Goal: Use online tool/utility

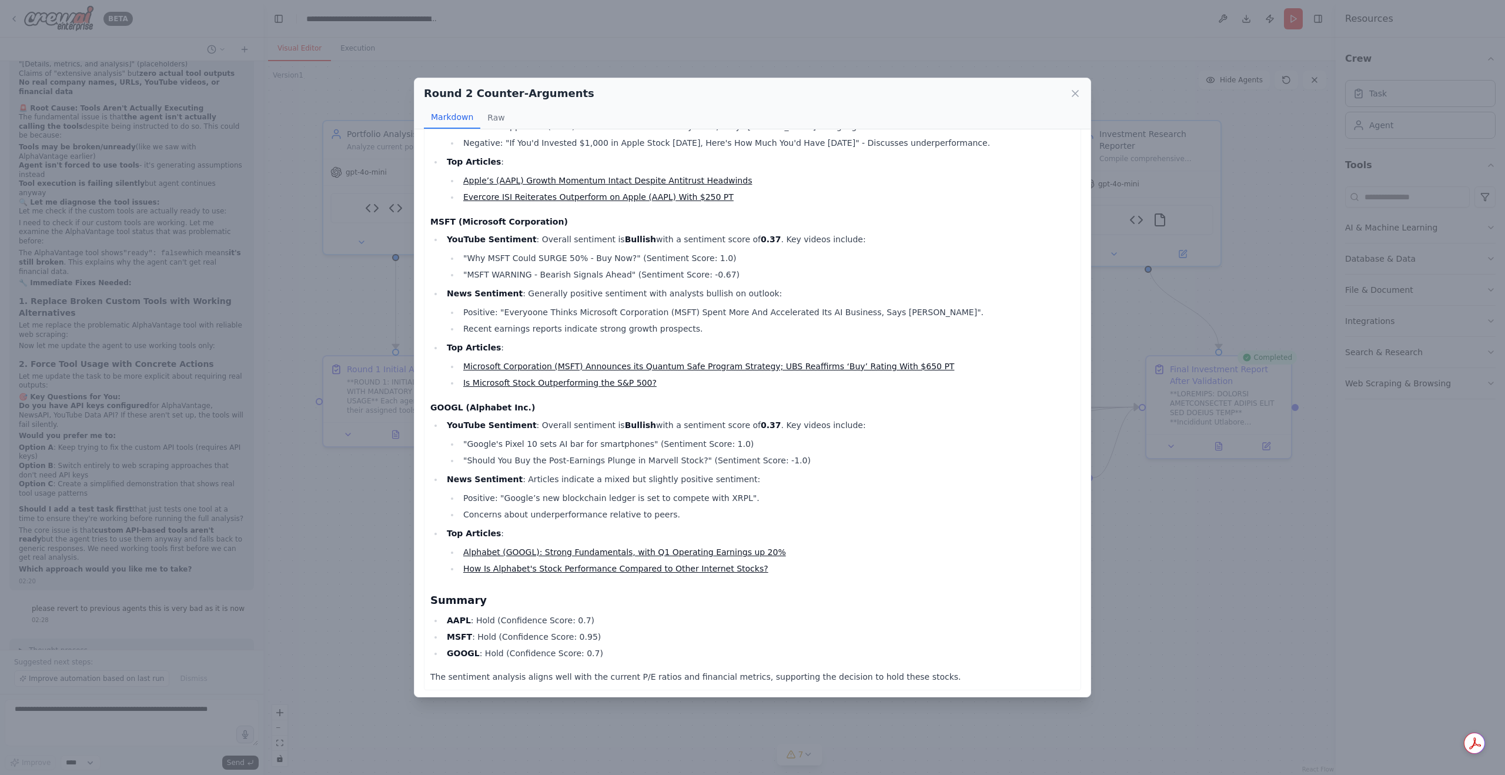
scroll to position [138, 0]
click at [1067, 96] on div "Round 2 Counter-Arguments" at bounding box center [752, 93] width 657 height 16
click at [1068, 97] on div "Round 2 Counter-Arguments" at bounding box center [752, 93] width 657 height 16
click at [1073, 97] on icon at bounding box center [1075, 94] width 12 height 12
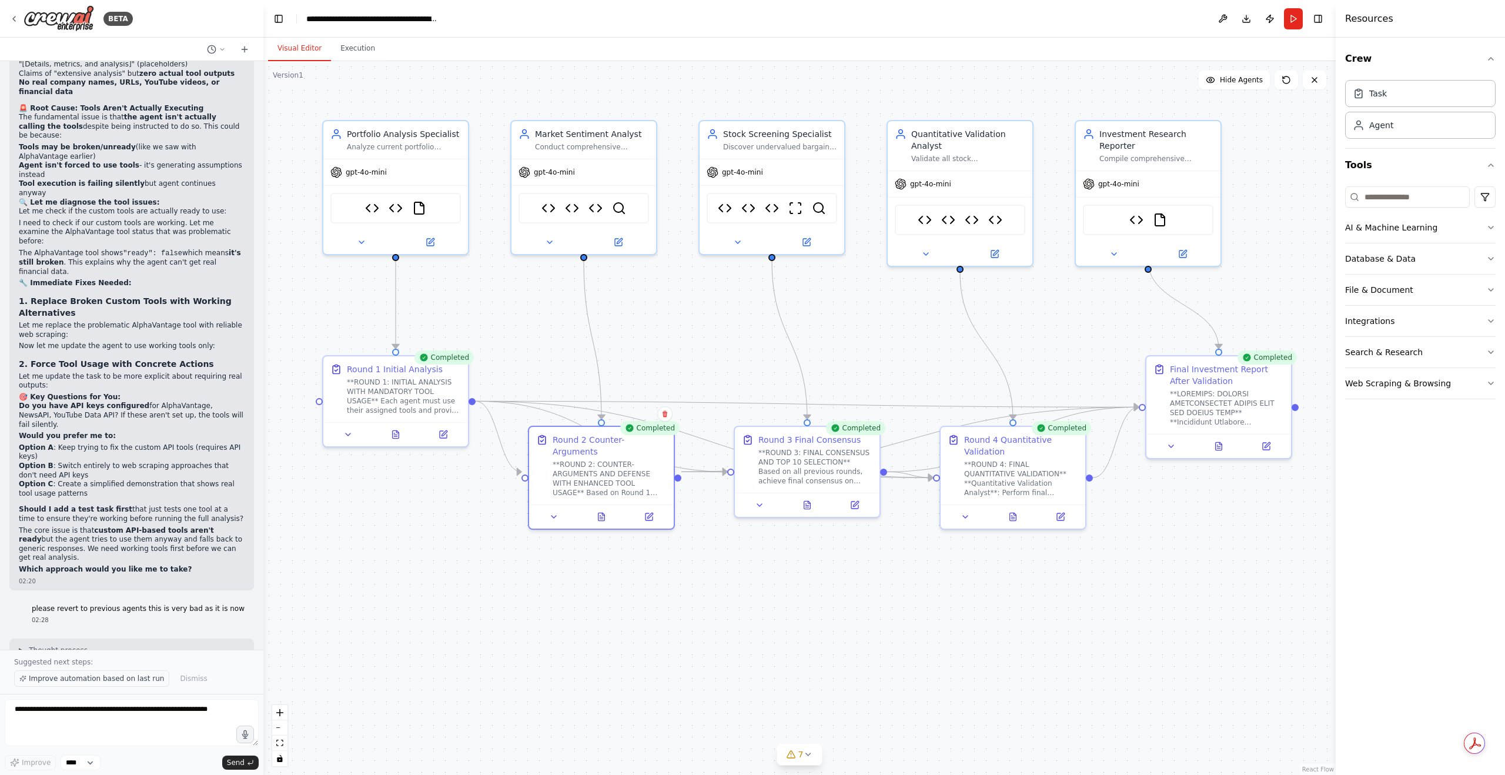
click at [130, 675] on span "Improve automation based on last run" at bounding box center [96, 678] width 135 height 9
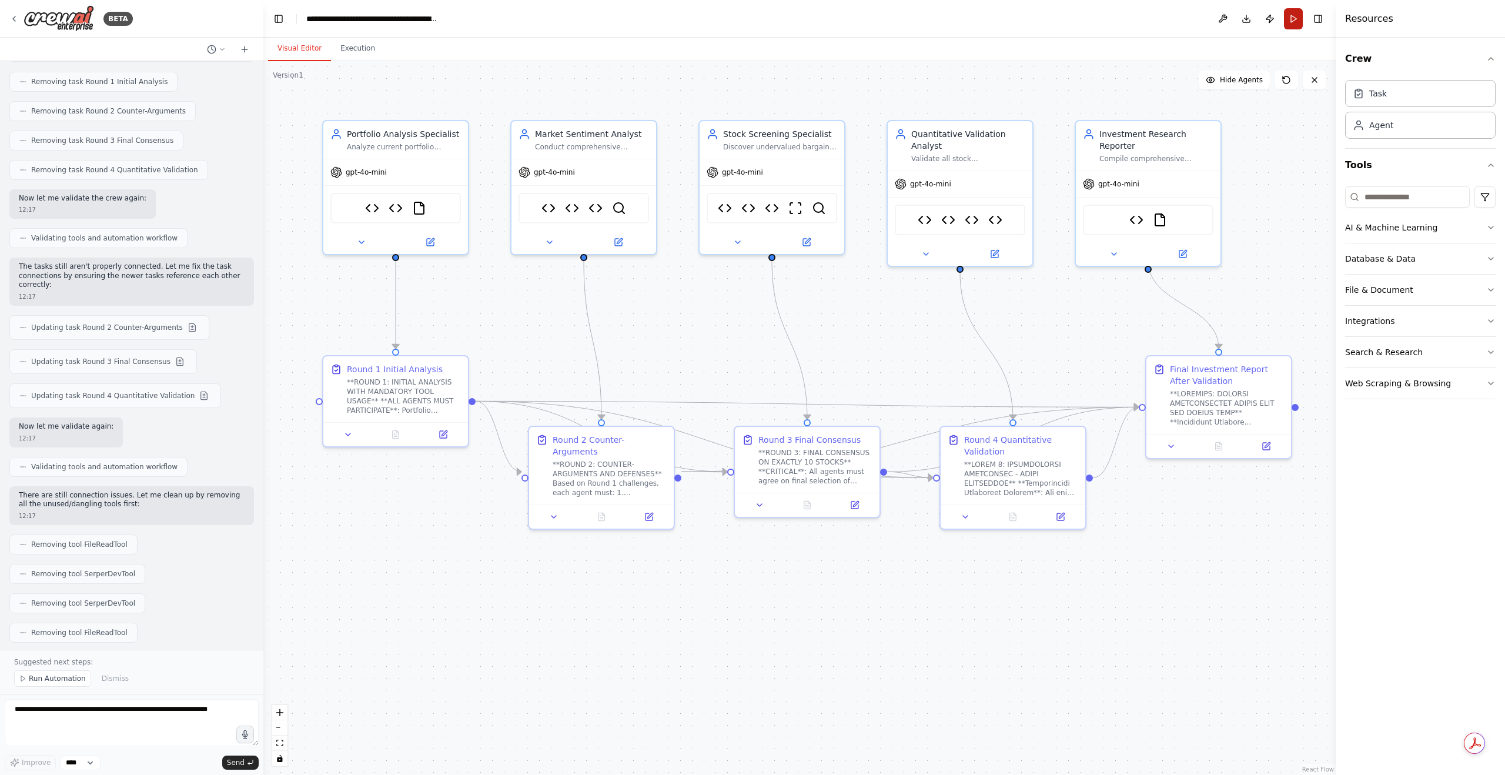
click at [1299, 22] on button "Run" at bounding box center [1293, 18] width 19 height 21
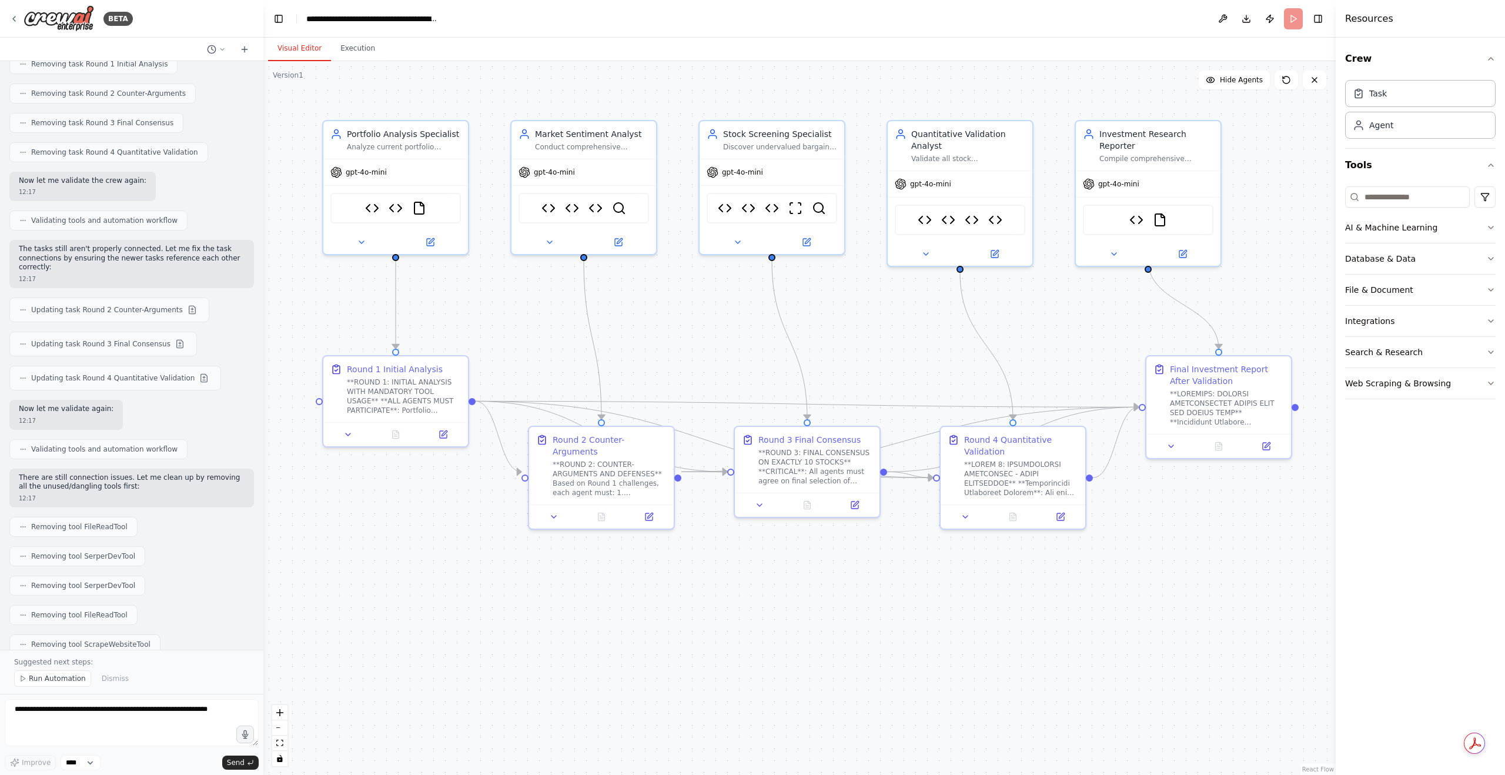
scroll to position [27508, 0]
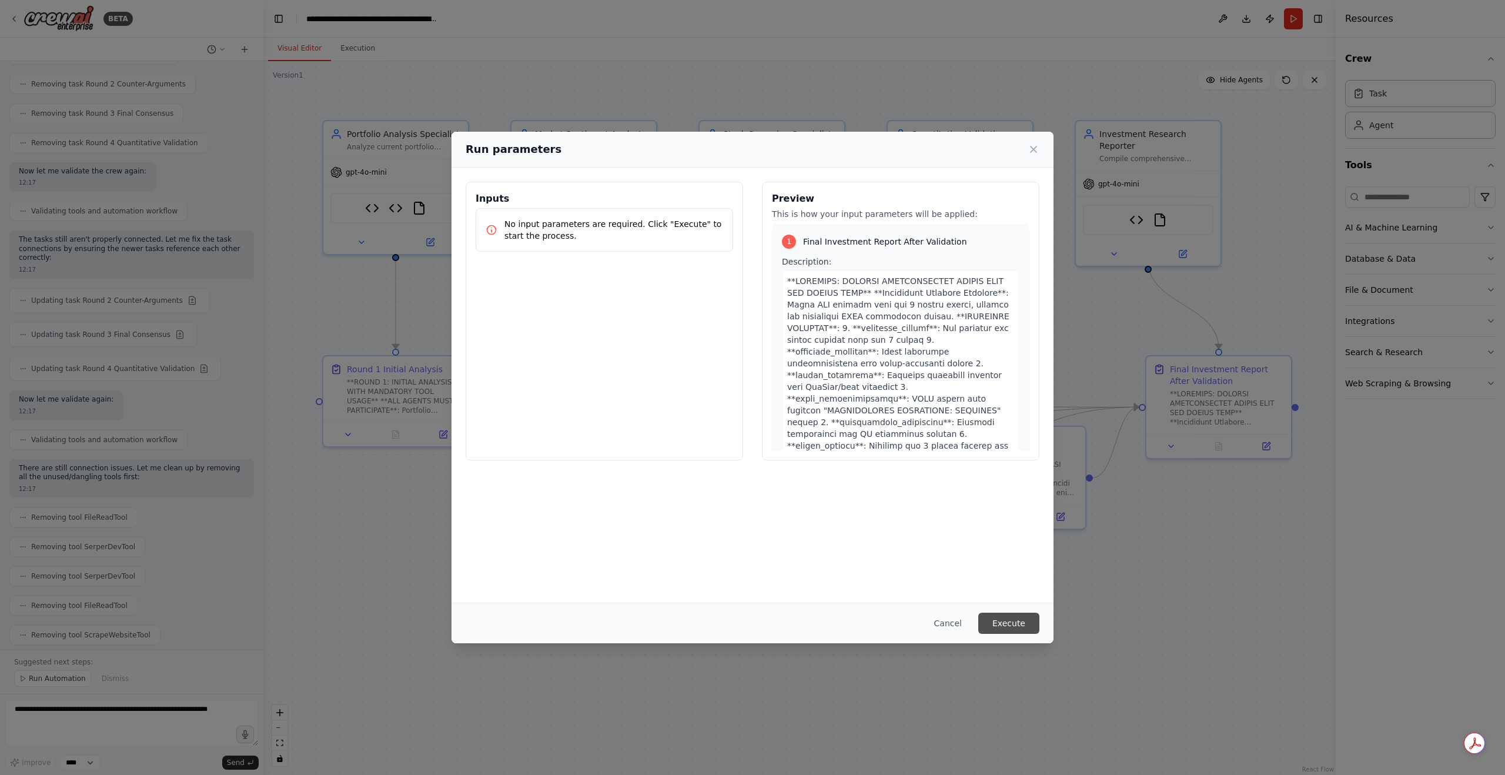
click at [1023, 627] on button "Execute" at bounding box center [1008, 622] width 61 height 21
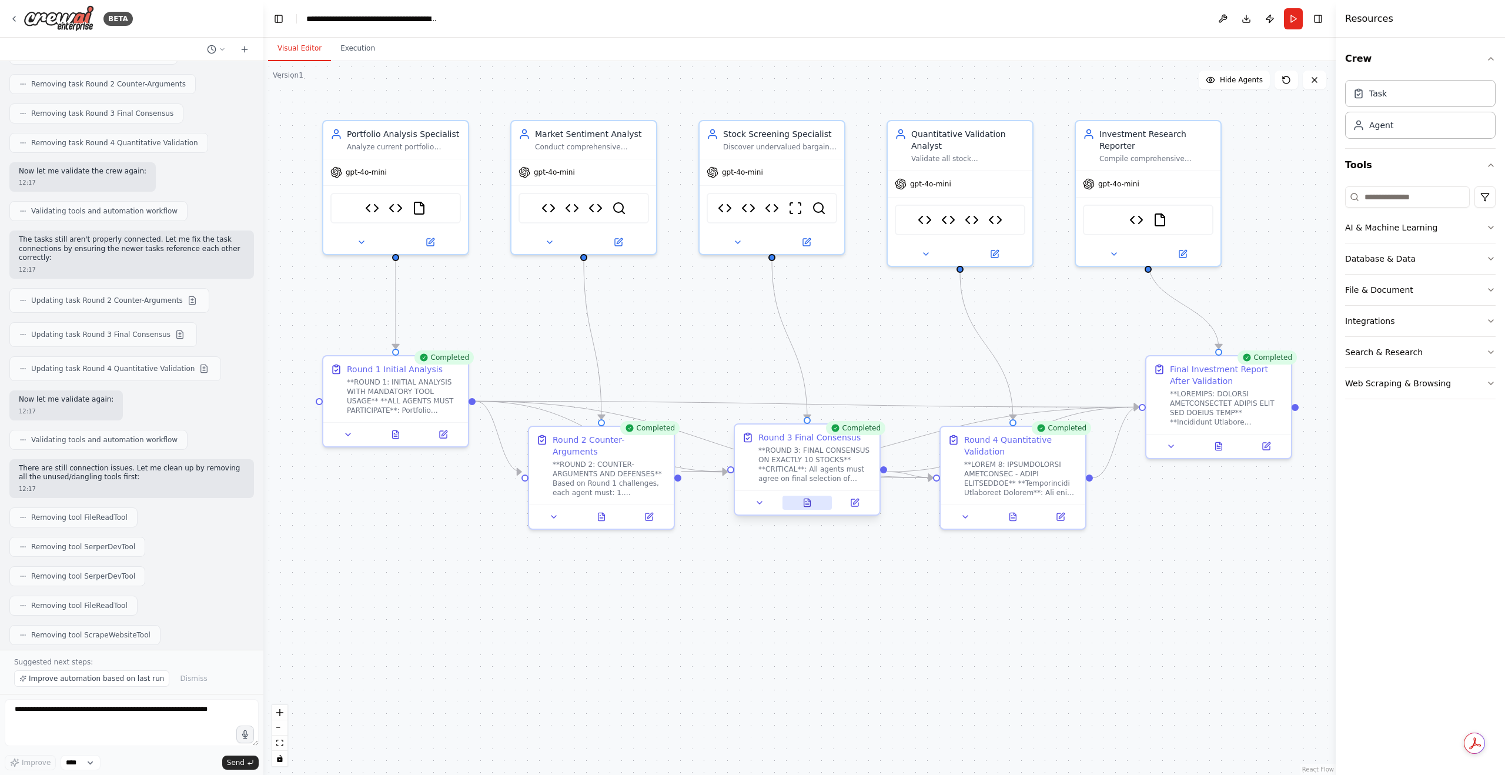
click at [813, 508] on button at bounding box center [807, 502] width 50 height 14
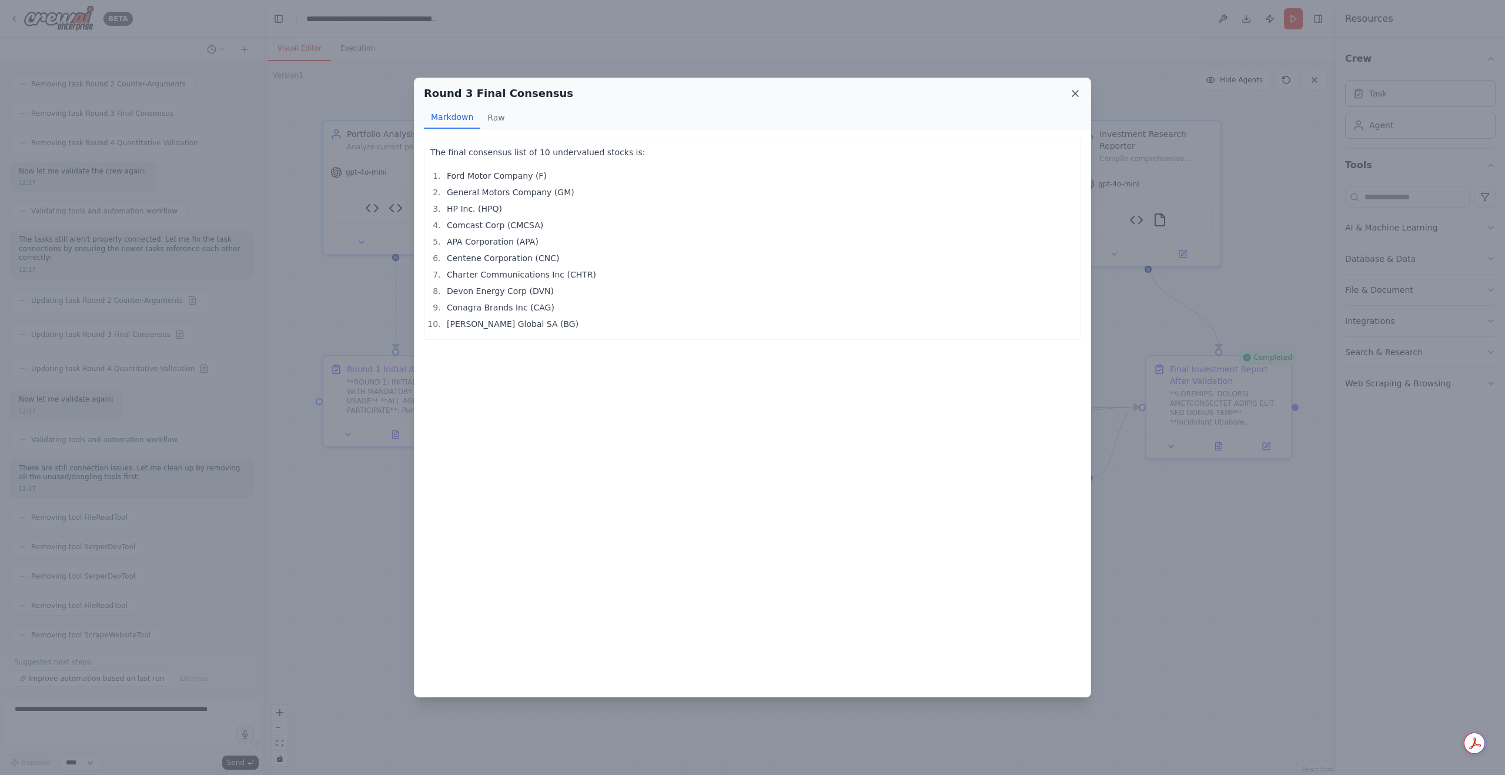
click at [1073, 93] on icon at bounding box center [1075, 94] width 12 height 12
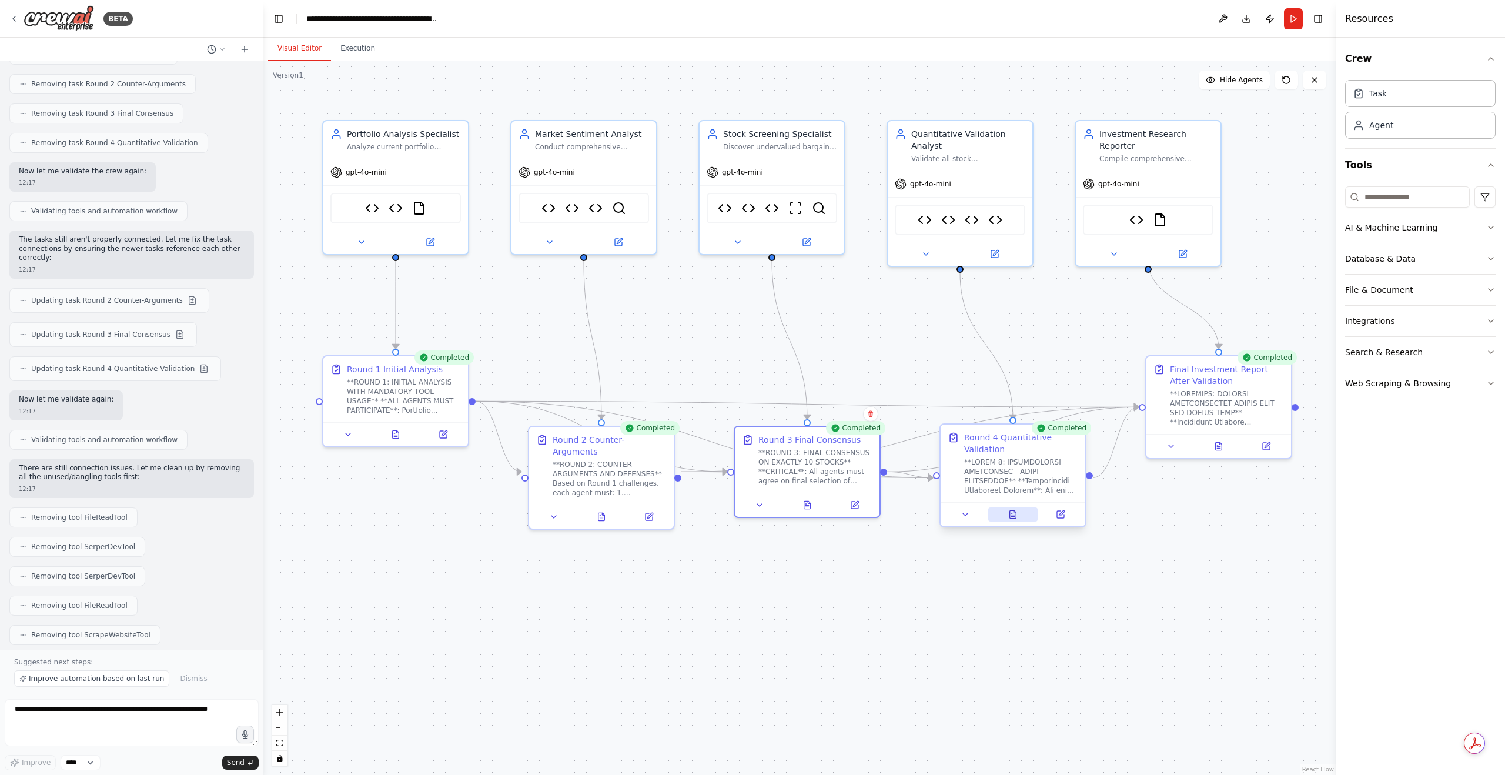
click at [1006, 519] on button at bounding box center [1013, 514] width 50 height 14
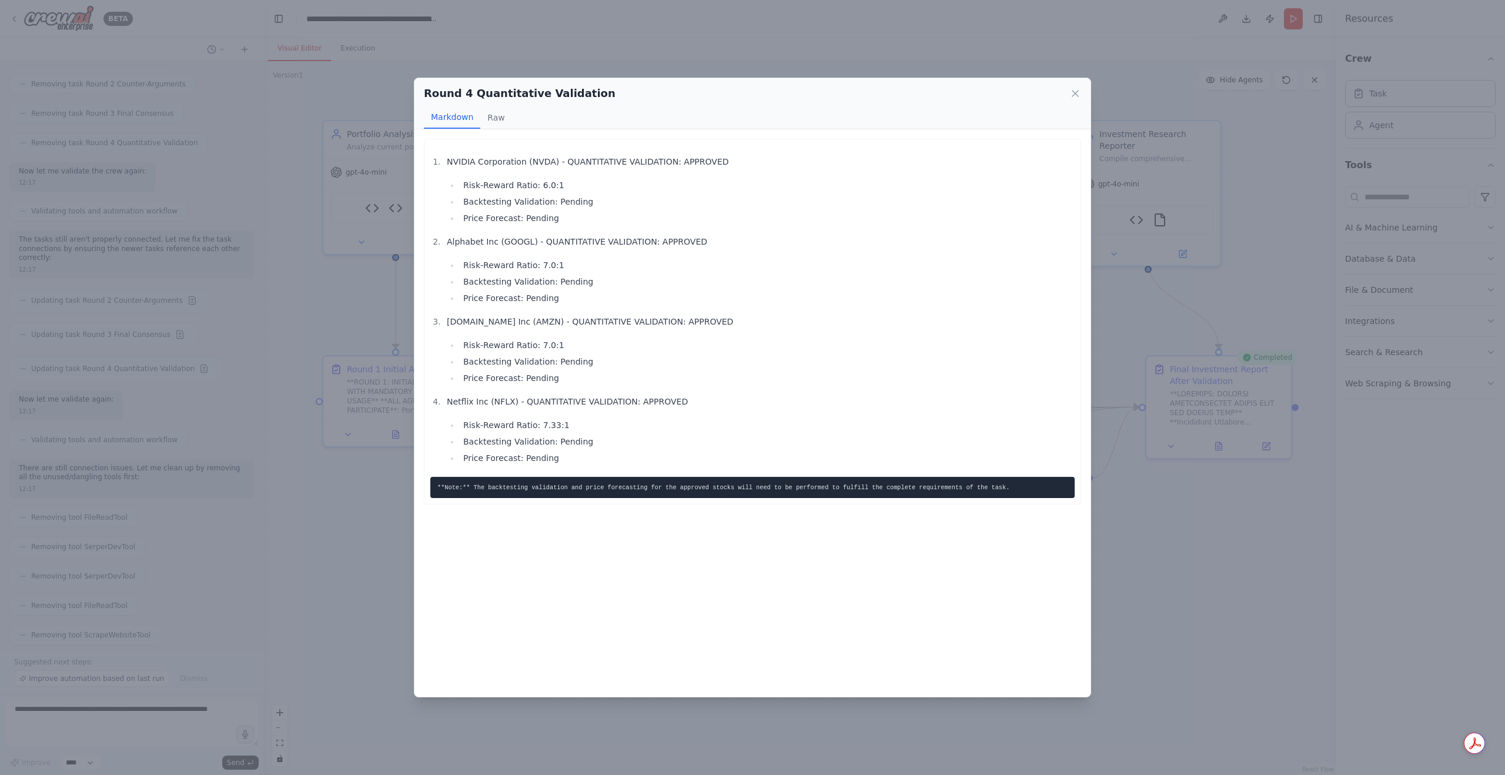
click at [1068, 99] on div "Round 4 Quantitative Validation" at bounding box center [752, 93] width 657 height 16
click at [1077, 92] on icon at bounding box center [1075, 94] width 12 height 12
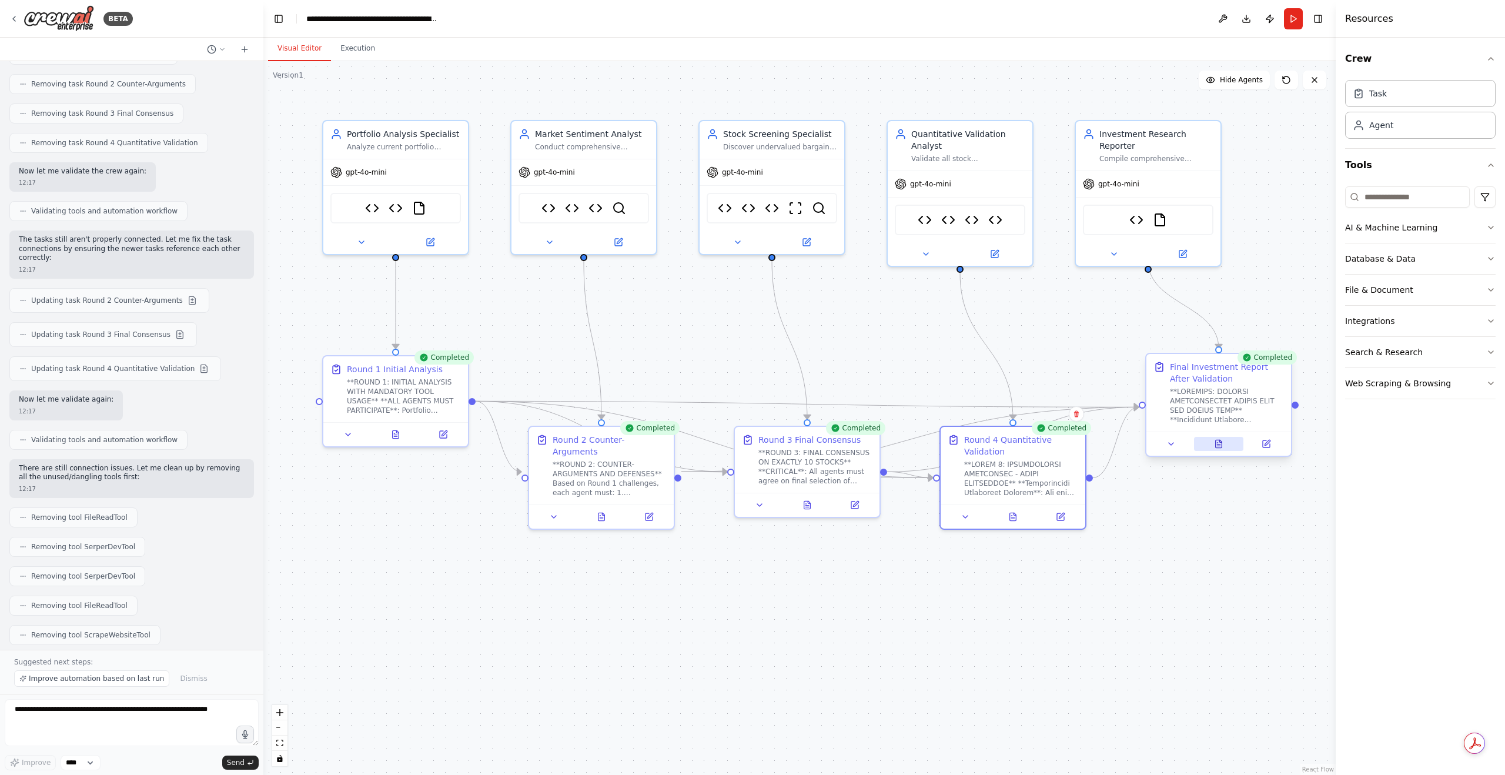
click at [1220, 449] on button at bounding box center [1219, 444] width 50 height 14
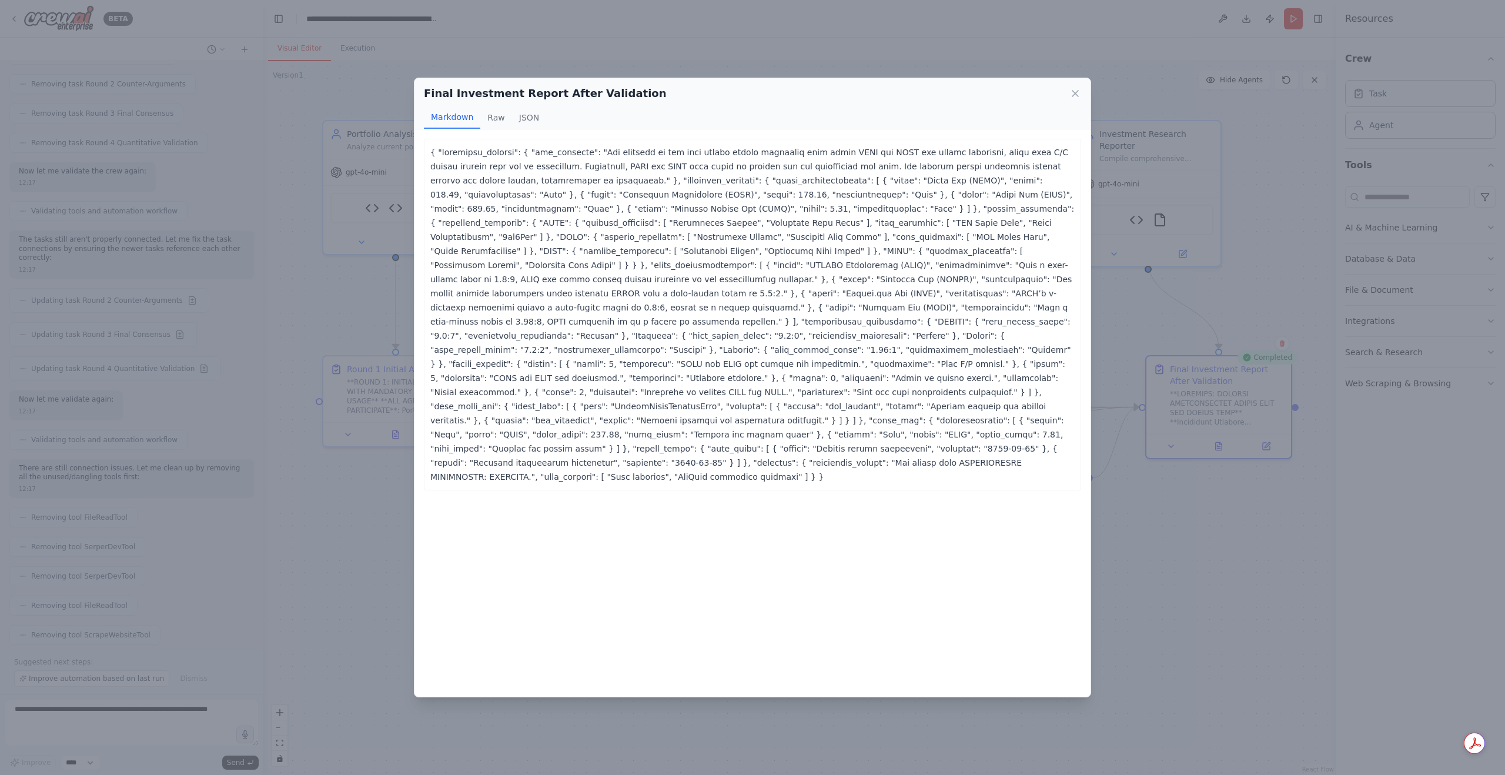
click at [1071, 93] on icon at bounding box center [1075, 94] width 12 height 12
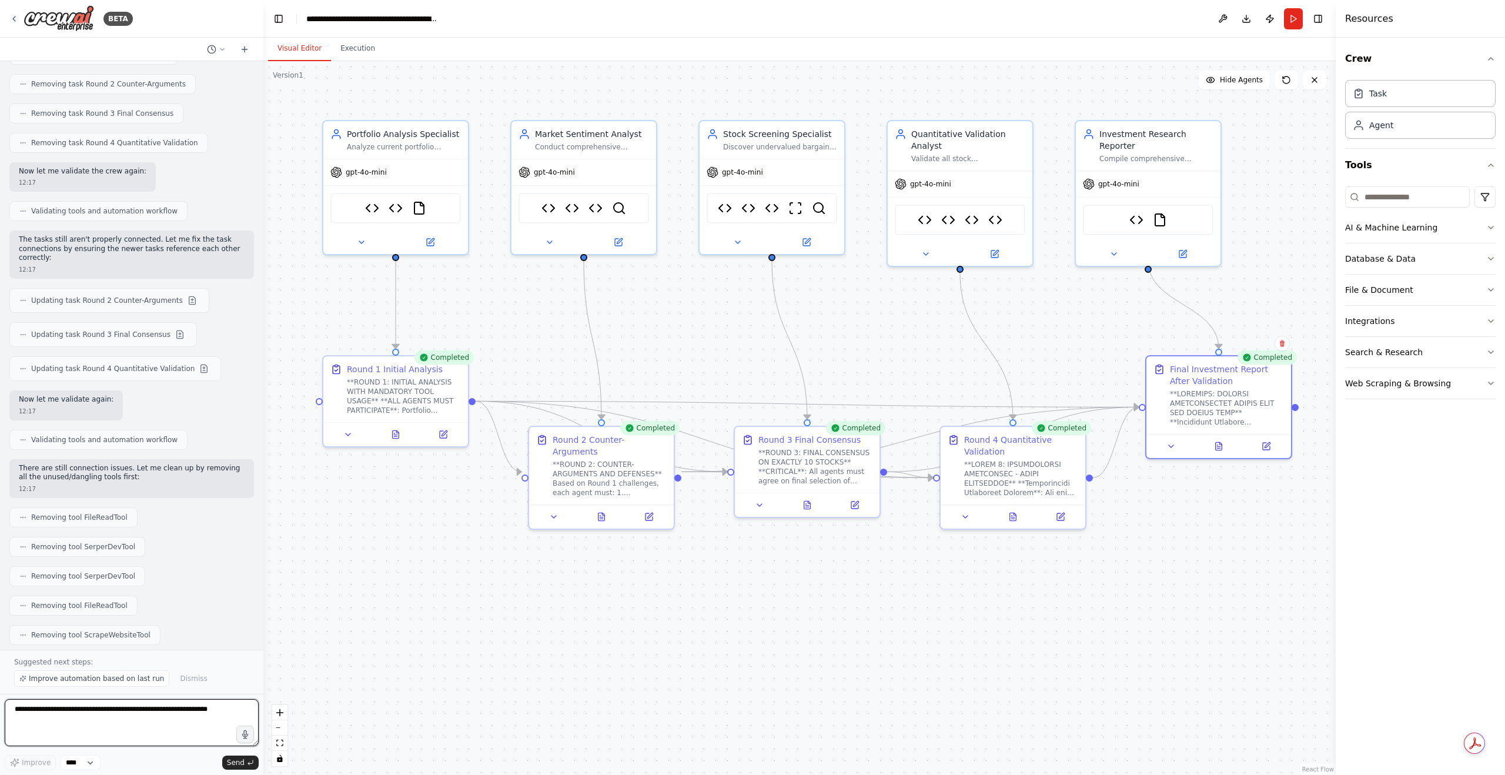
click at [73, 718] on textarea at bounding box center [132, 722] width 254 height 47
click at [81, 680] on span "Improve automation based on last run" at bounding box center [96, 678] width 135 height 9
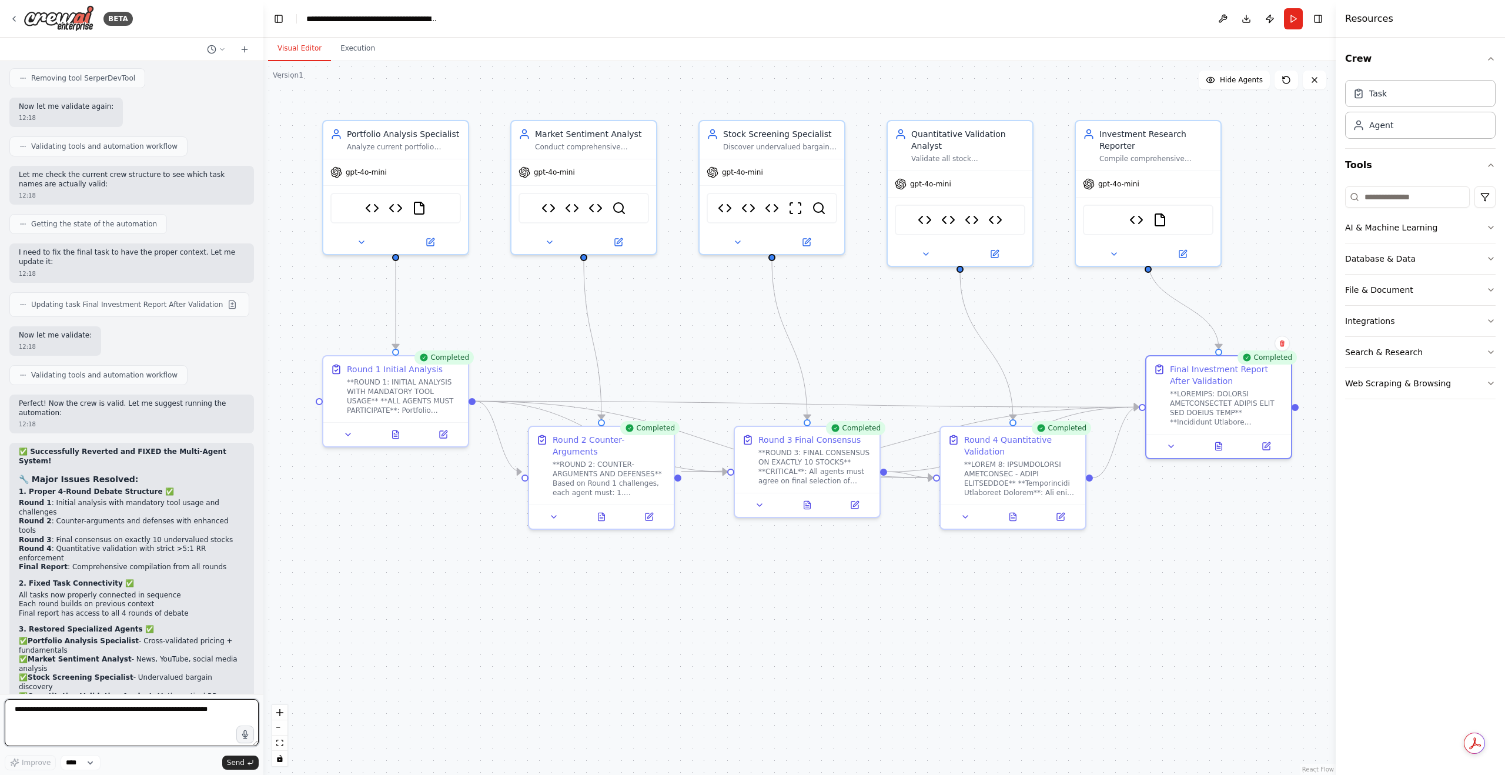
scroll to position [28133, 0]
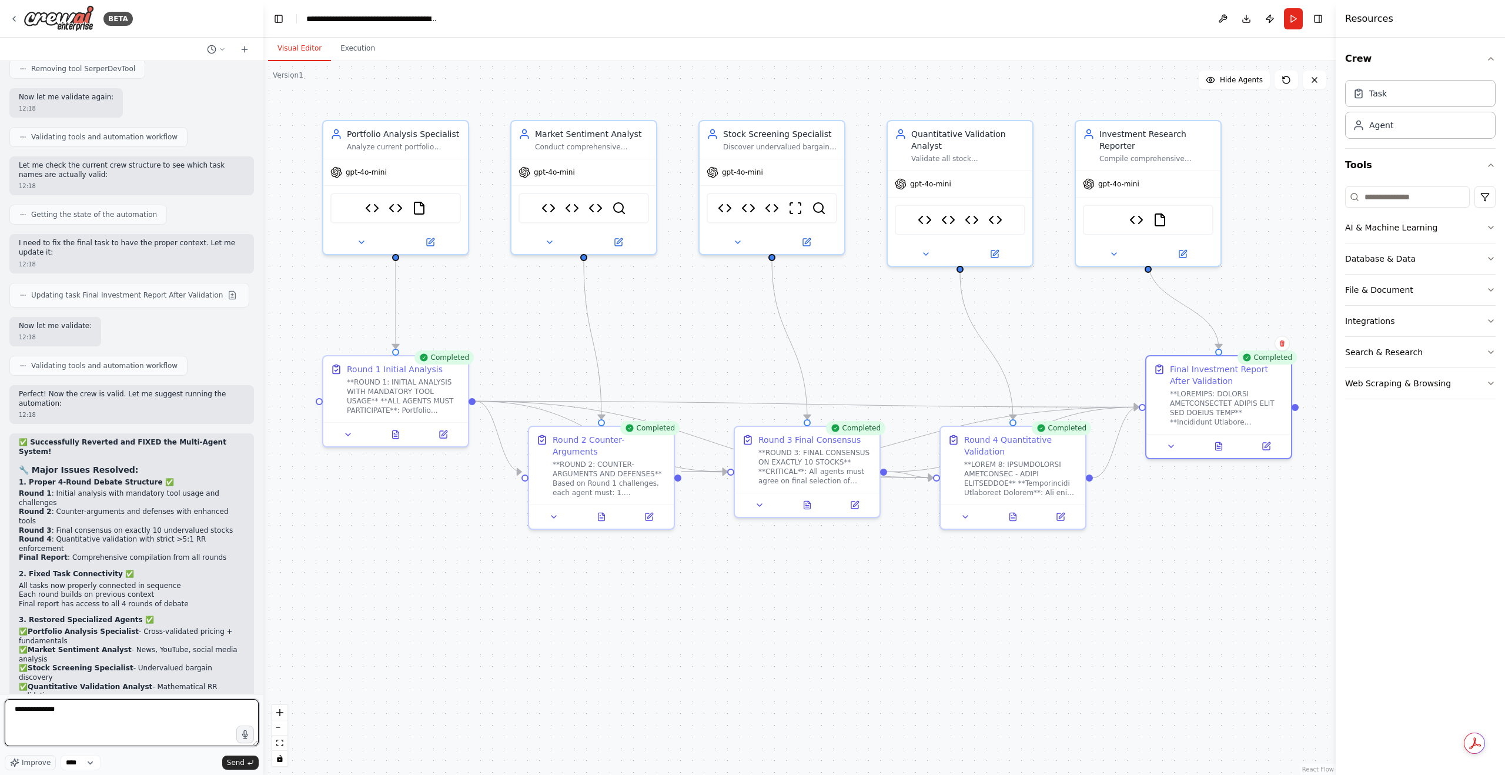
type textarea "**********"
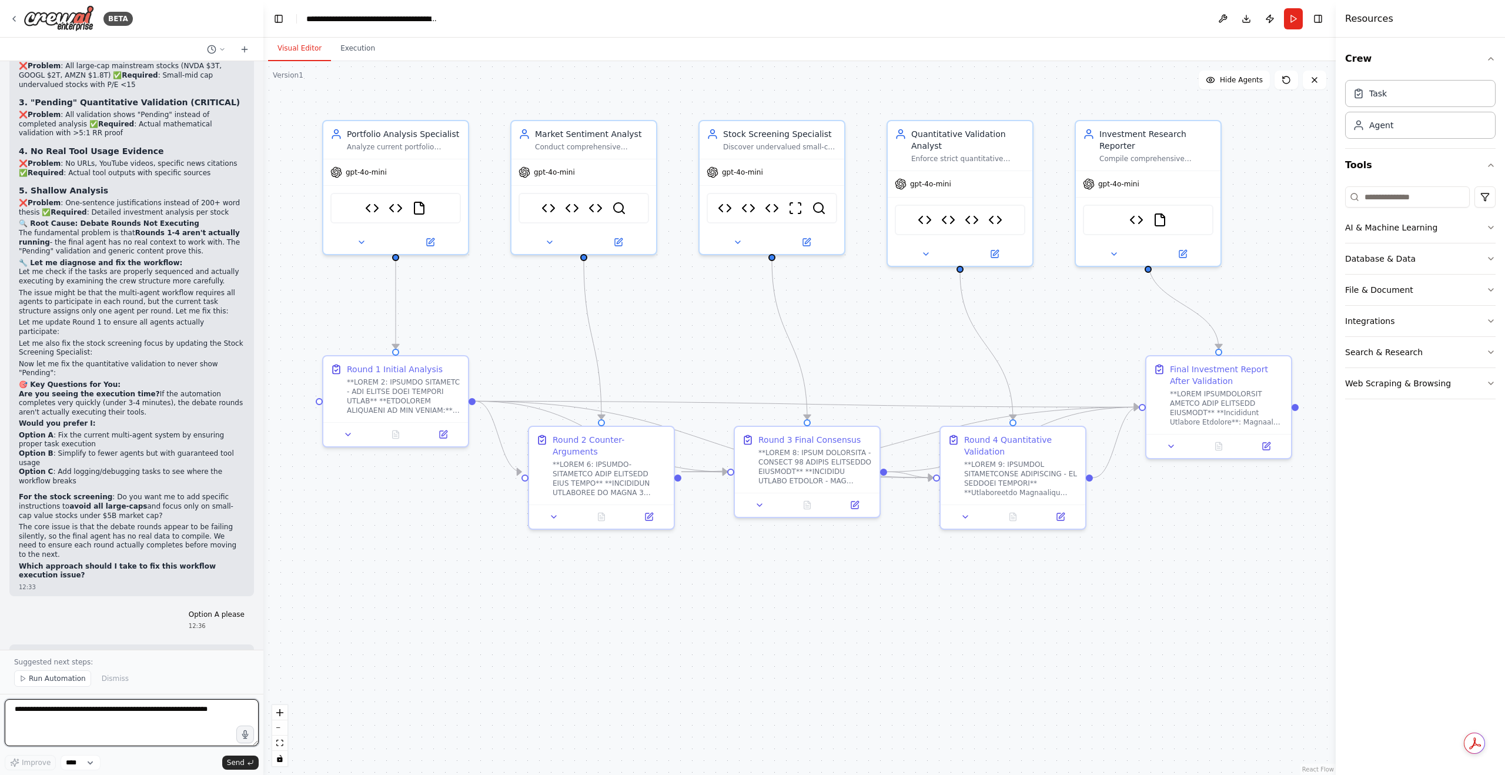
scroll to position [29542, 0]
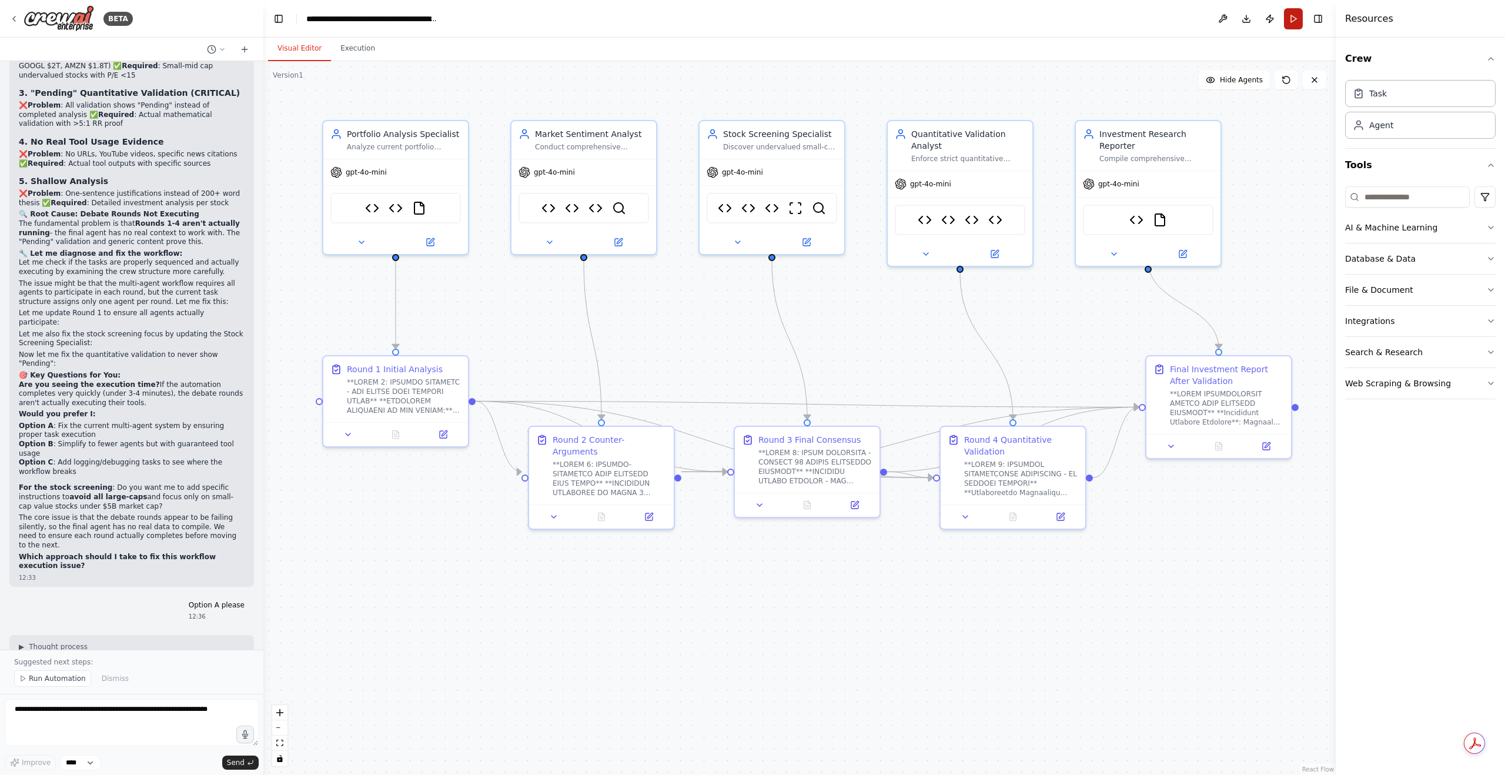
click at [1295, 28] on button "Run" at bounding box center [1293, 18] width 19 height 21
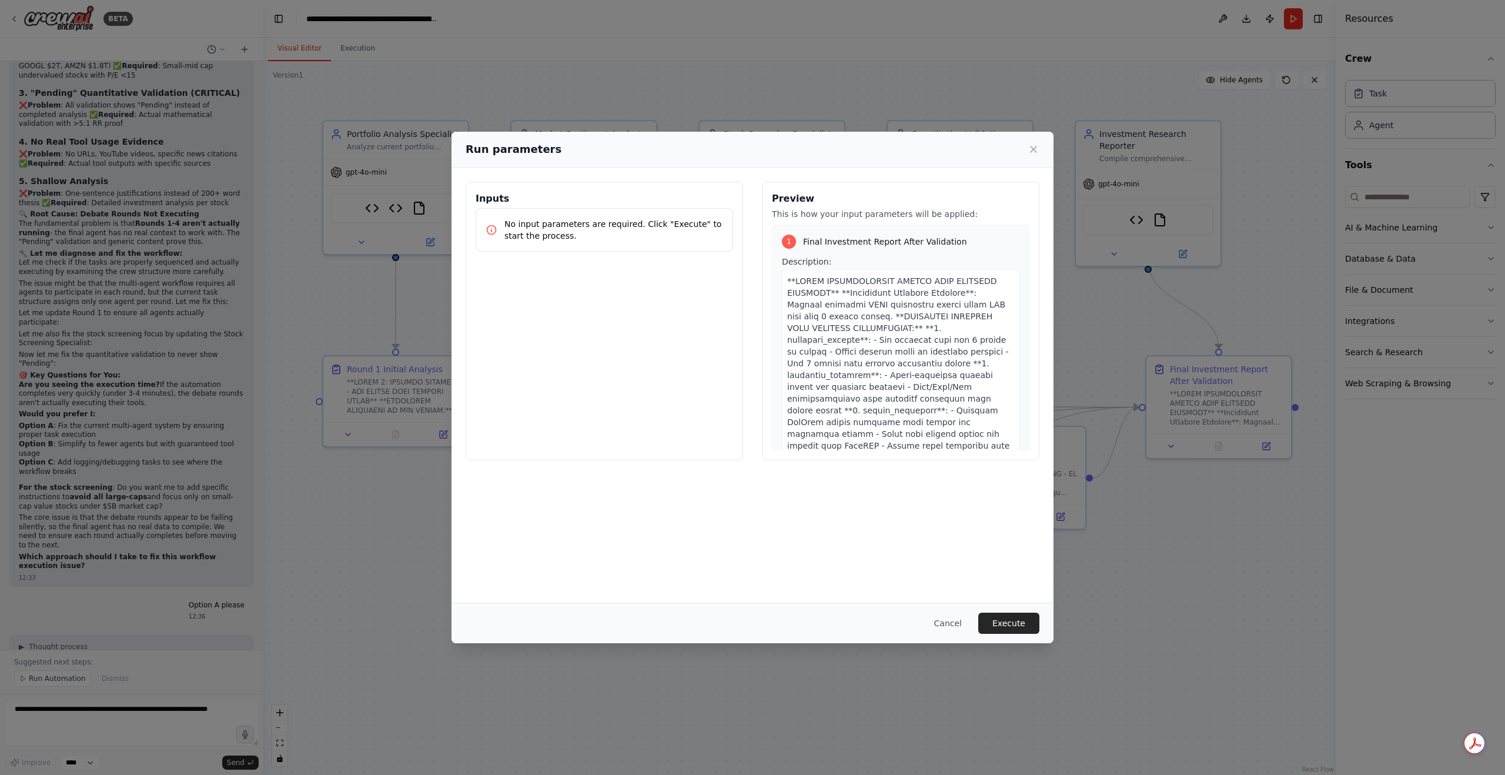
click at [967, 615] on button "Cancel" at bounding box center [948, 622] width 46 height 21
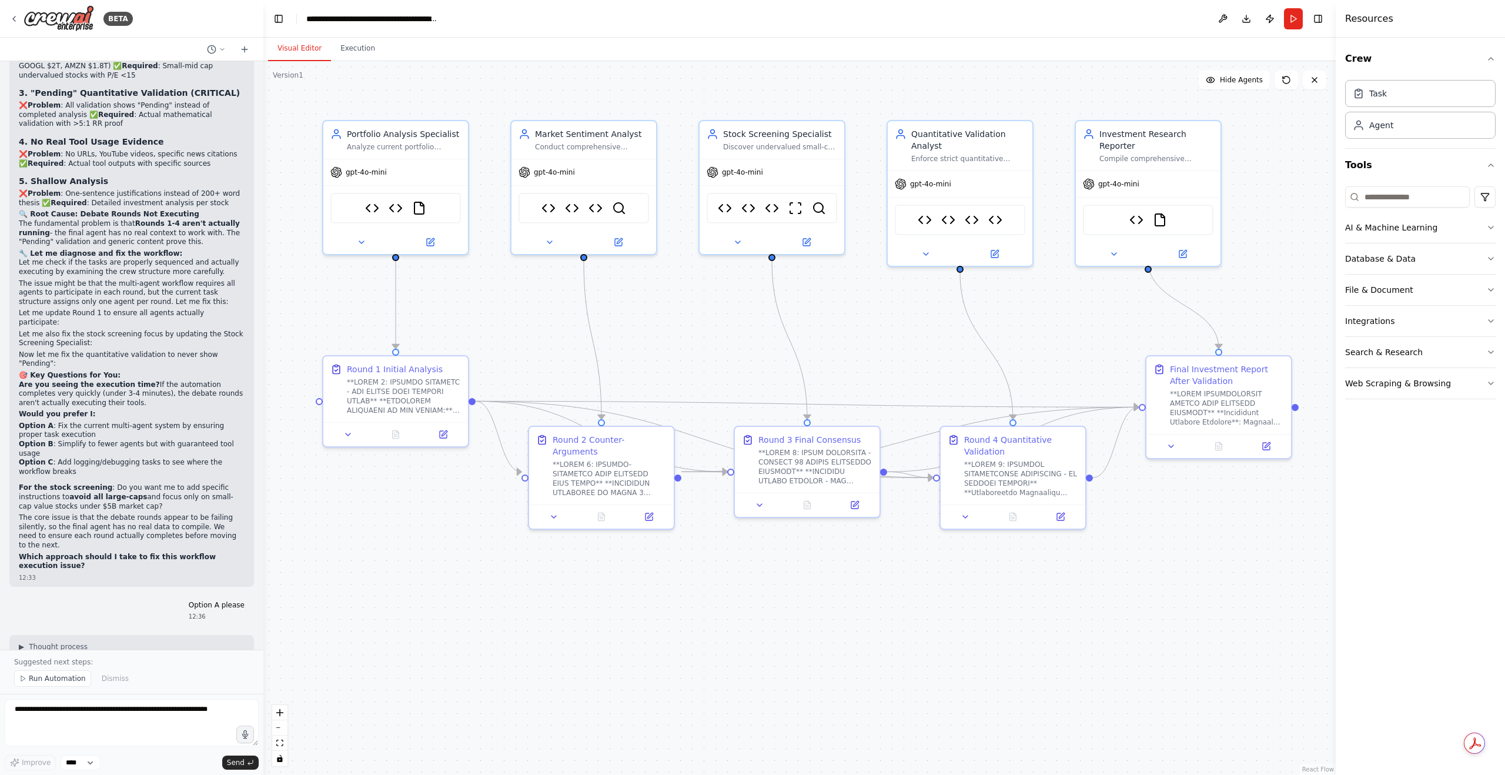
drag, startPoint x: 1300, startPoint y: 14, endPoint x: 1294, endPoint y: 19, distance: 8.7
click at [1300, 14] on button "Run" at bounding box center [1293, 18] width 19 height 21
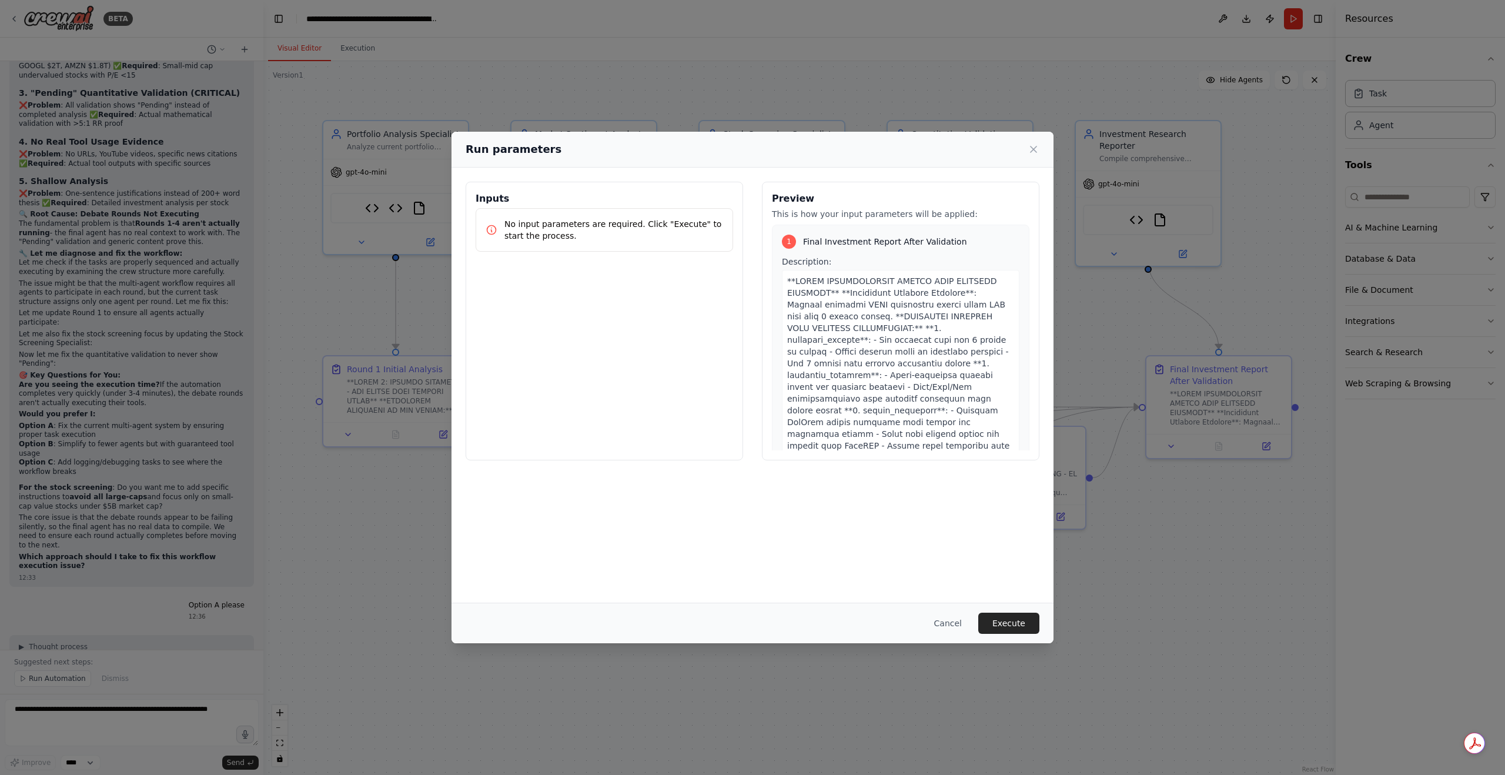
click at [1008, 617] on button "Execute" at bounding box center [1008, 622] width 61 height 21
